Goal: Task Accomplishment & Management: Manage account settings

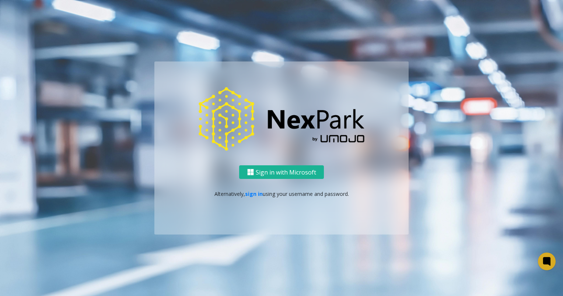
drag, startPoint x: 0, startPoint y: 0, endPoint x: 248, endPoint y: 197, distance: 317.2
click at [248, 197] on p "Alternatively, sign in using your username and password." at bounding box center [281, 194] width 239 height 8
click at [249, 194] on link "sign in" at bounding box center [254, 193] width 18 height 7
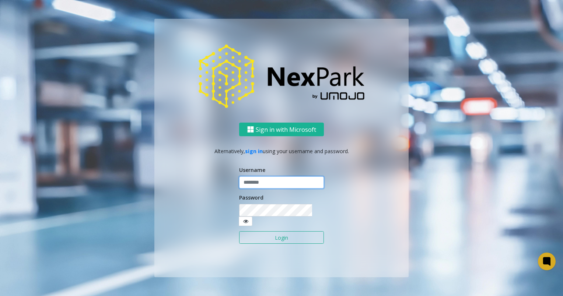
type input "********"
click at [279, 232] on button "Login" at bounding box center [281, 237] width 85 height 13
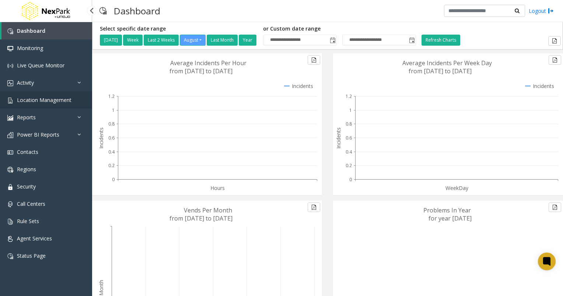
click at [45, 101] on span "Location Management" at bounding box center [44, 100] width 55 height 7
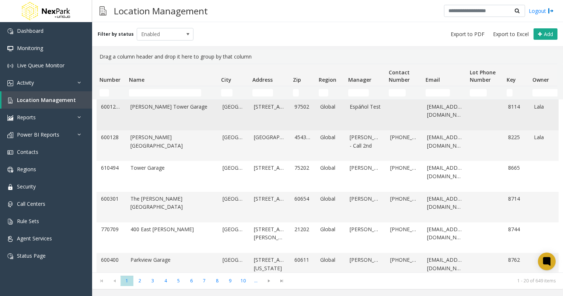
click at [160, 107] on link "[PERSON_NAME] Tower Garage" at bounding box center [171, 115] width 83 height 25
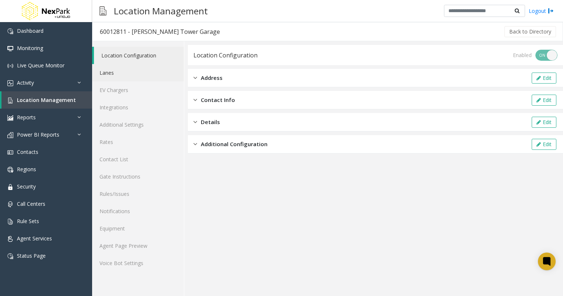
click at [113, 73] on link "Lanes" at bounding box center [138, 72] width 92 height 17
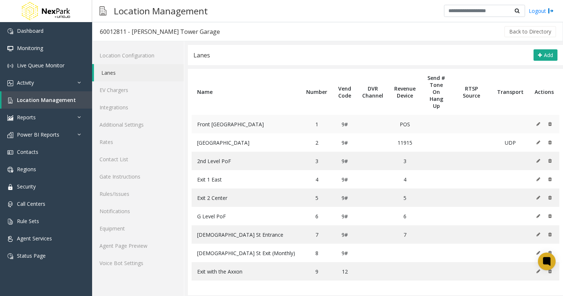
click at [231, 115] on td "Front [GEOGRAPHIC_DATA]" at bounding box center [246, 124] width 109 height 18
click at [139, 113] on link "Integrations" at bounding box center [138, 107] width 92 height 17
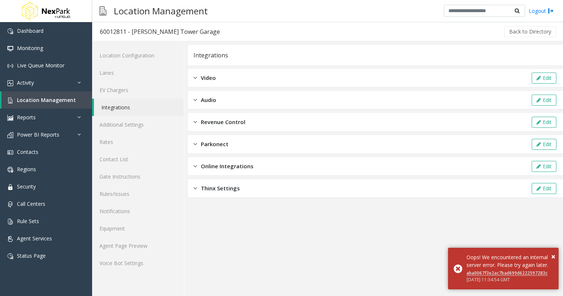
click at [196, 77] on img at bounding box center [195, 78] width 4 height 8
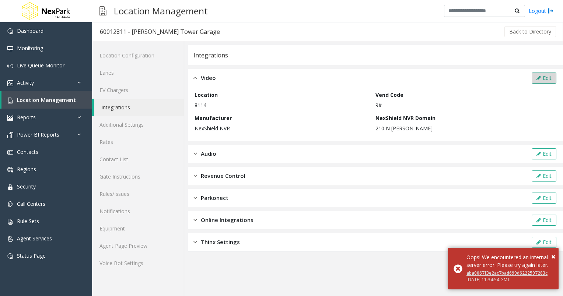
click at [547, 78] on button "Edit" at bounding box center [544, 78] width 25 height 11
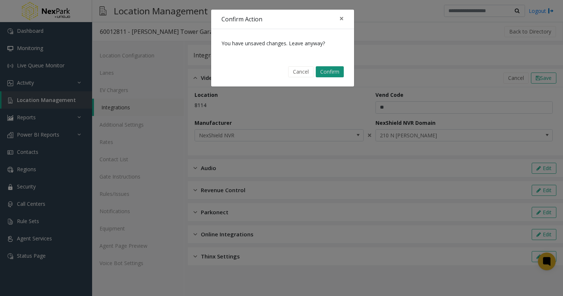
click at [329, 74] on button "Confirm" at bounding box center [330, 71] width 28 height 11
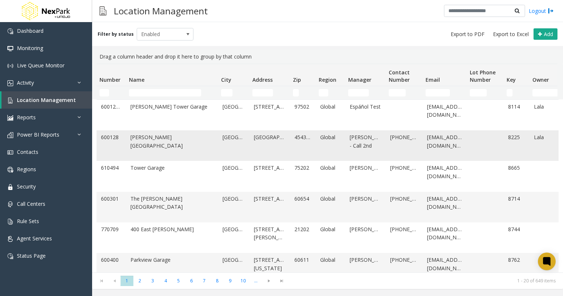
click at [147, 143] on link "[PERSON_NAME][GEOGRAPHIC_DATA]" at bounding box center [171, 145] width 83 height 25
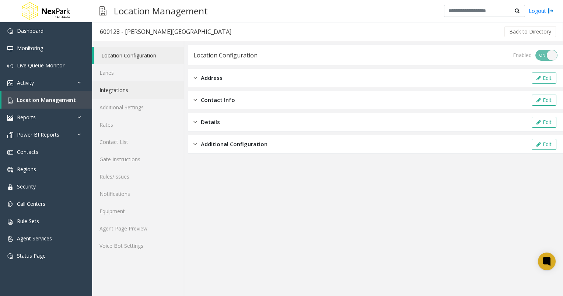
click at [123, 90] on link "Integrations" at bounding box center [138, 89] width 92 height 17
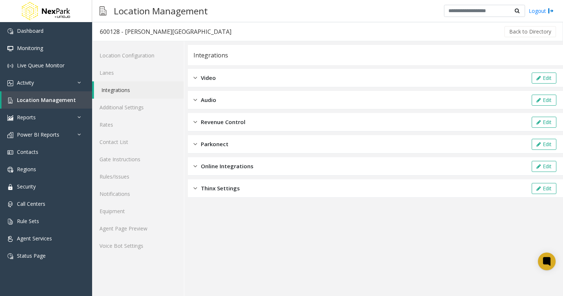
click at [196, 77] on img at bounding box center [195, 78] width 4 height 8
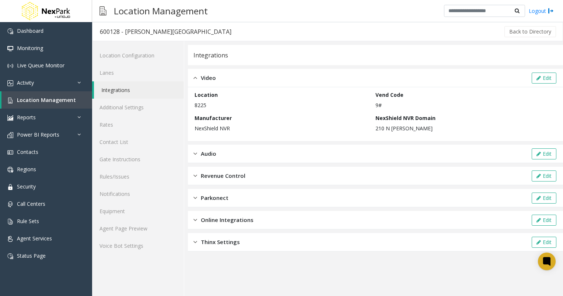
click at [196, 77] on img at bounding box center [195, 78] width 4 height 8
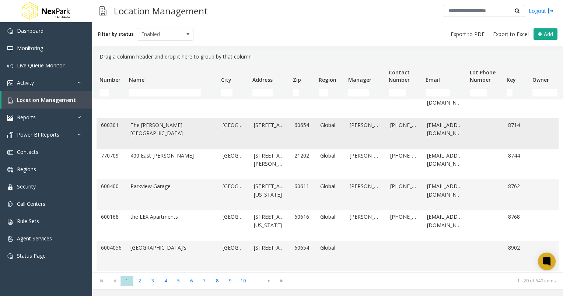
scroll to position [37, 0]
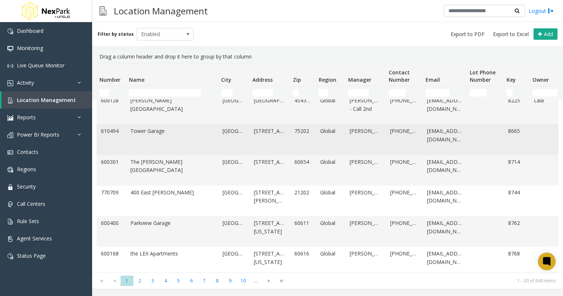
click at [158, 127] on td "Tower Garage" at bounding box center [172, 139] width 92 height 31
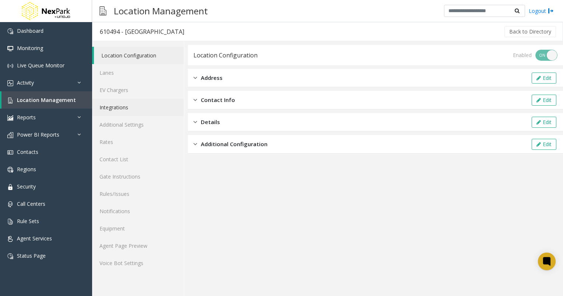
click at [116, 105] on link "Integrations" at bounding box center [138, 107] width 92 height 17
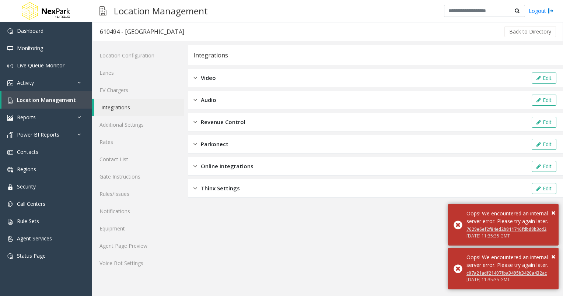
click at [200, 78] on div "Video" at bounding box center [204, 78] width 22 height 8
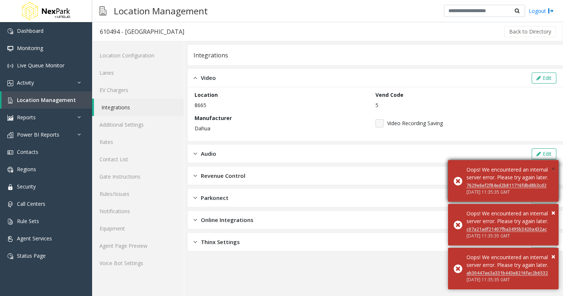
click at [554, 164] on span "×" at bounding box center [553, 169] width 4 height 10
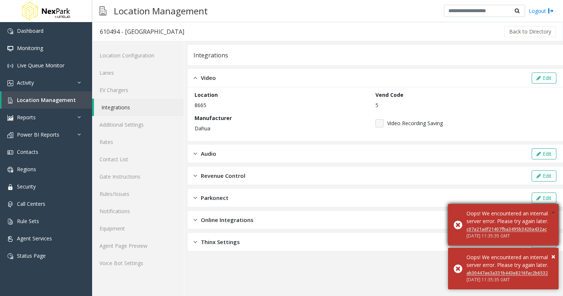
click at [554, 208] on span "×" at bounding box center [553, 213] width 4 height 10
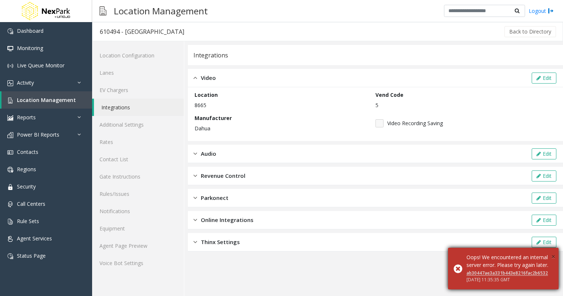
click at [553, 252] on span "×" at bounding box center [553, 257] width 4 height 10
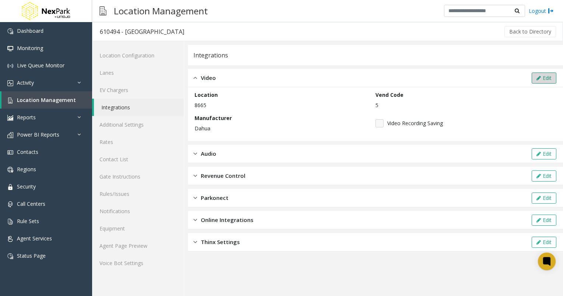
click at [540, 77] on button "Edit" at bounding box center [544, 78] width 25 height 11
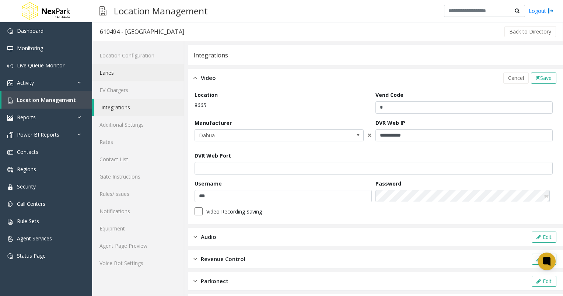
click at [142, 74] on link "Lanes" at bounding box center [138, 72] width 92 height 17
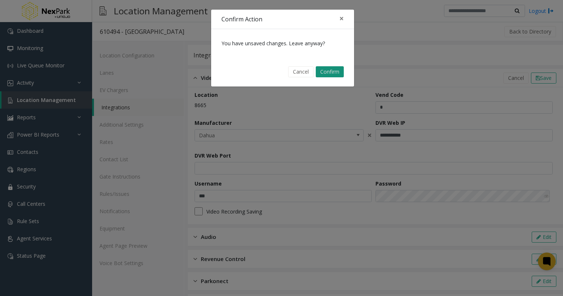
click at [330, 75] on button "Confirm" at bounding box center [330, 71] width 28 height 11
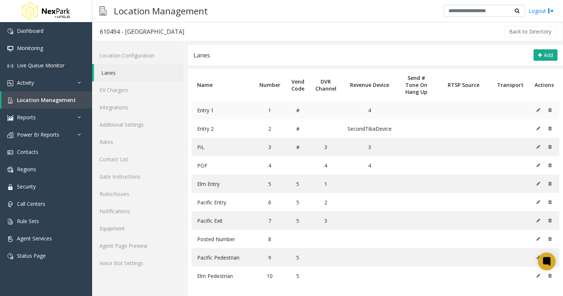
click at [536, 110] on icon at bounding box center [538, 110] width 4 height 4
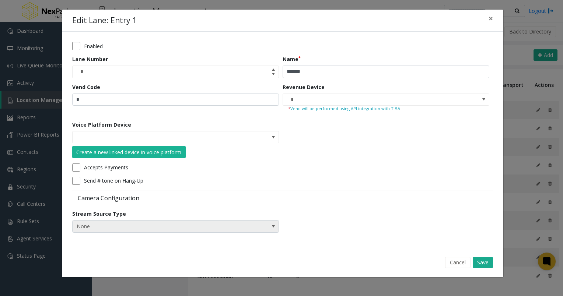
click at [206, 227] on span "None" at bounding box center [155, 227] width 165 height 12
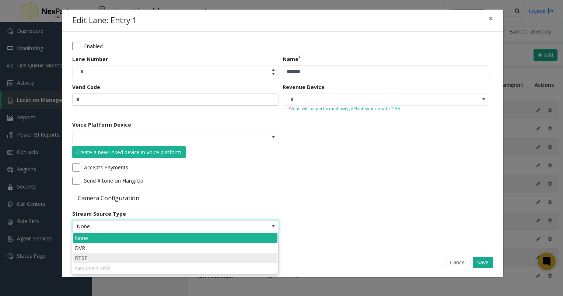
click at [177, 256] on li "RTSP" at bounding box center [175, 258] width 204 height 10
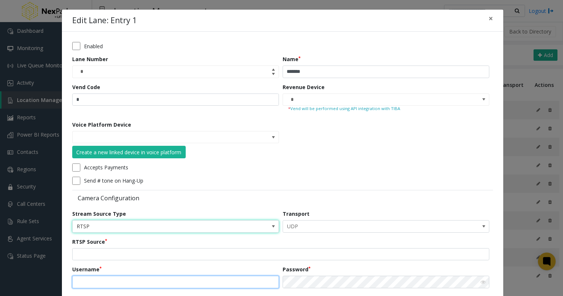
type input "********"
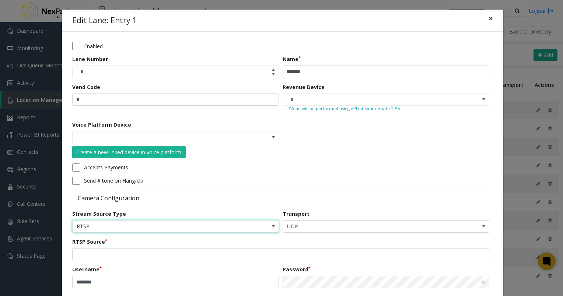
click at [490, 18] on span "×" at bounding box center [490, 18] width 4 height 10
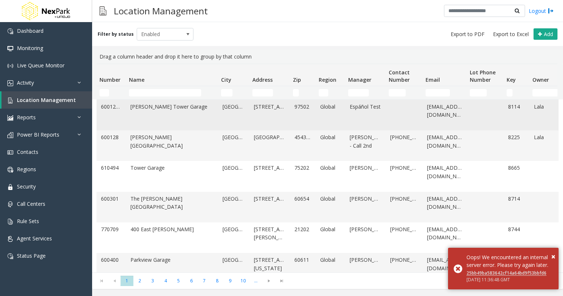
click at [161, 106] on link "[PERSON_NAME] Tower Garage" at bounding box center [171, 115] width 83 height 25
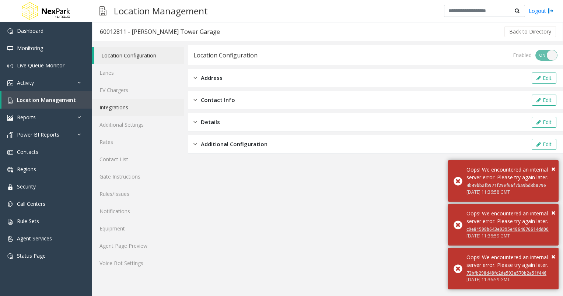
click at [108, 107] on link "Integrations" at bounding box center [138, 107] width 92 height 17
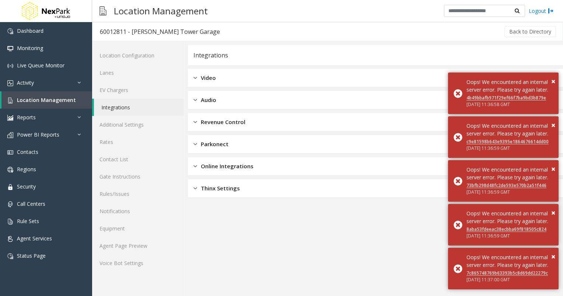
click at [197, 77] on div "Video" at bounding box center [204, 78] width 22 height 8
